Goal: Information Seeking & Learning: Get advice/opinions

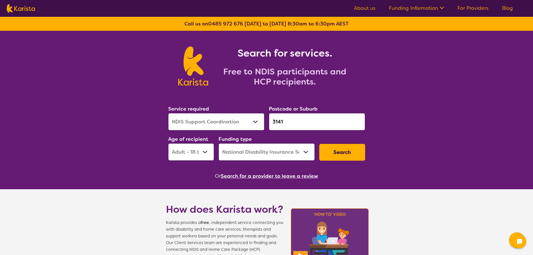
select select "NDIS Support Coordination"
select select "AD"
select select "NDIS"
click at [251, 121] on div "Service required Allied Health Assistant Assessment (ADHD or Autism) Behaviour …" at bounding box center [266, 132] width 201 height 60
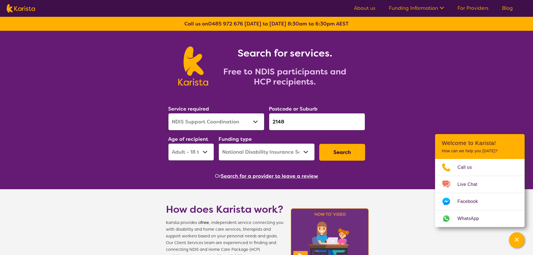
type input "2148"
click at [243, 120] on select "Allied Health Assistant Assessment (ADHD or Autism) Behaviour support Counselli…" at bounding box center [216, 121] width 96 height 17
select select "Psychology"
click at [168, 113] on select "Allied Health Assistant Assessment (ADHD or Autism) Behaviour support Counselli…" at bounding box center [216, 121] width 96 height 17
click at [352, 158] on button "Search" at bounding box center [342, 152] width 46 height 17
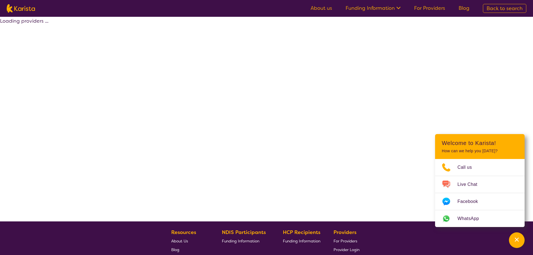
select select "by_score"
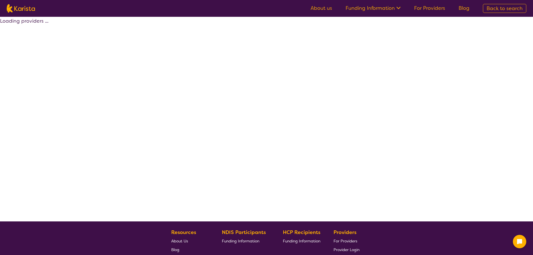
select select "by_score"
